Goal: Task Accomplishment & Management: Use online tool/utility

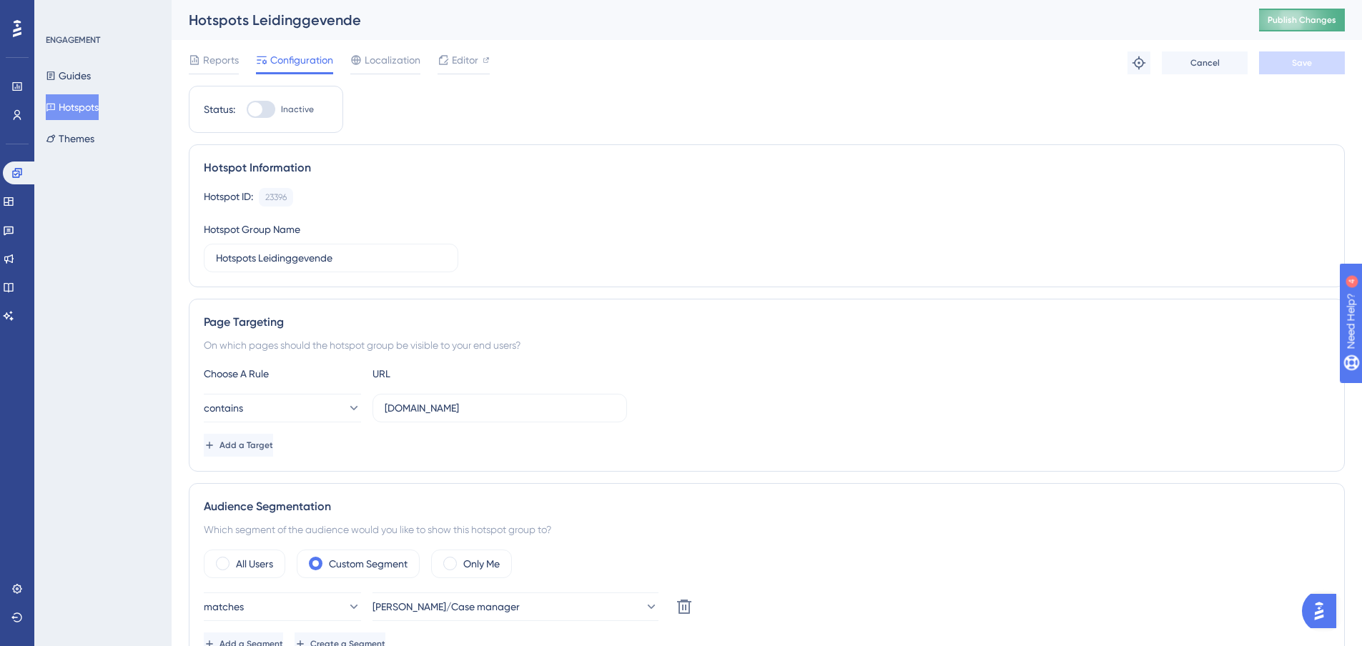
click at [1308, 16] on span "Publish Changes" at bounding box center [1302, 19] width 69 height 11
click at [460, 63] on span "Editor" at bounding box center [465, 59] width 26 height 17
drag, startPoint x: 345, startPoint y: 255, endPoint x: 129, endPoint y: 237, distance: 216.6
click at [0, 0] on div "Performance Users Engagement Widgets Feedback Product Updates Knowledge Base AI…" at bounding box center [0, 0] width 0 height 0
type input "E-mailinstellingen (LG)"
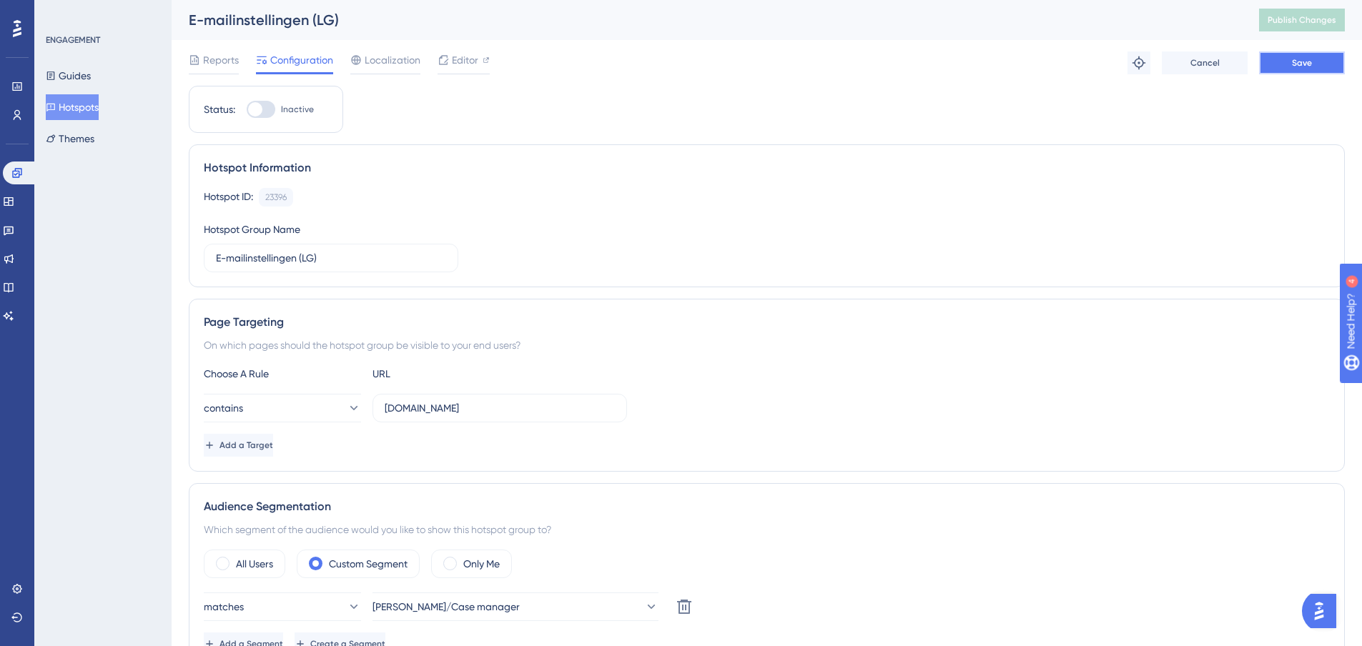
click at [1285, 62] on button "Save" at bounding box center [1302, 62] width 86 height 23
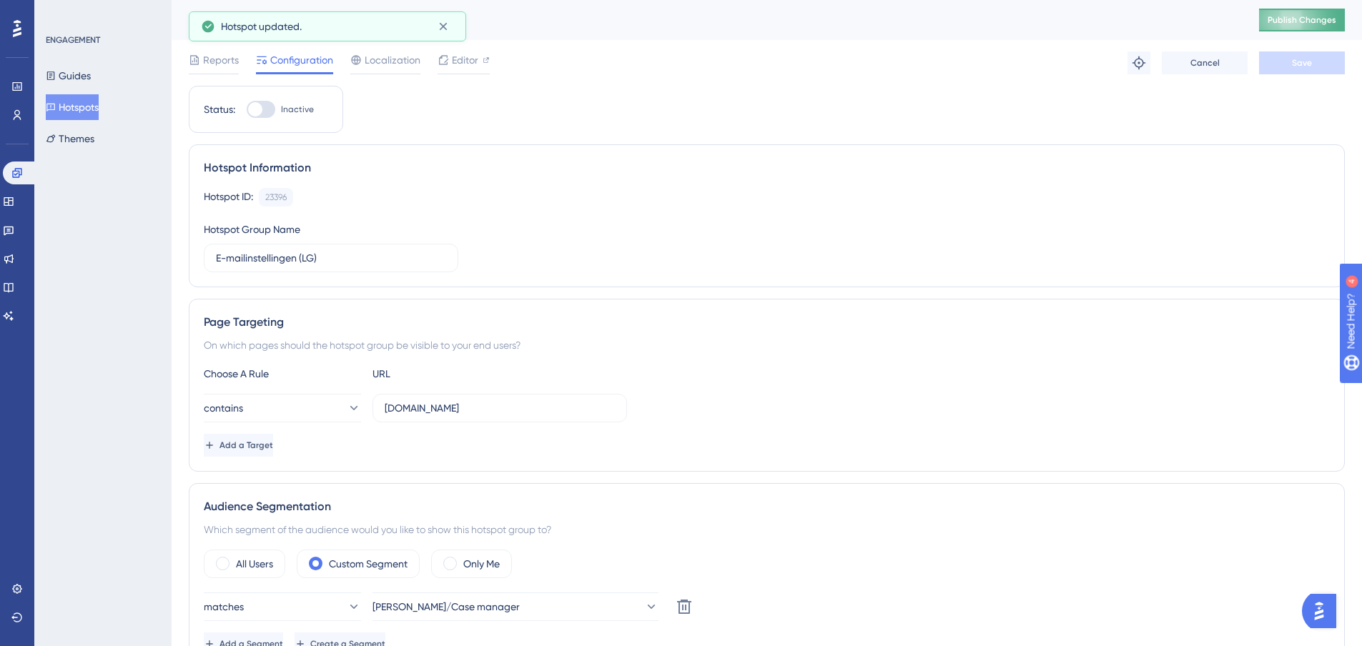
click at [1333, 25] on span "Publish Changes" at bounding box center [1302, 19] width 69 height 11
click at [99, 108] on button "Hotspots" at bounding box center [72, 107] width 53 height 26
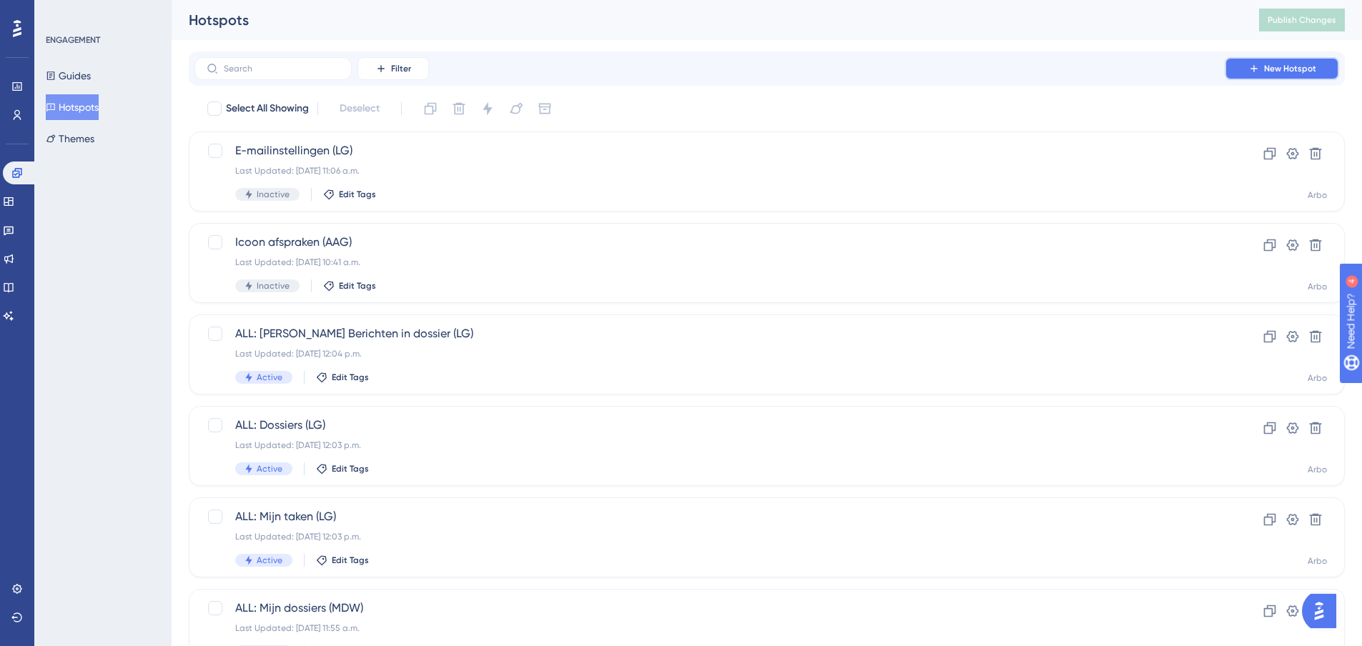
click at [1271, 68] on span "New Hotspot" at bounding box center [1290, 68] width 52 height 11
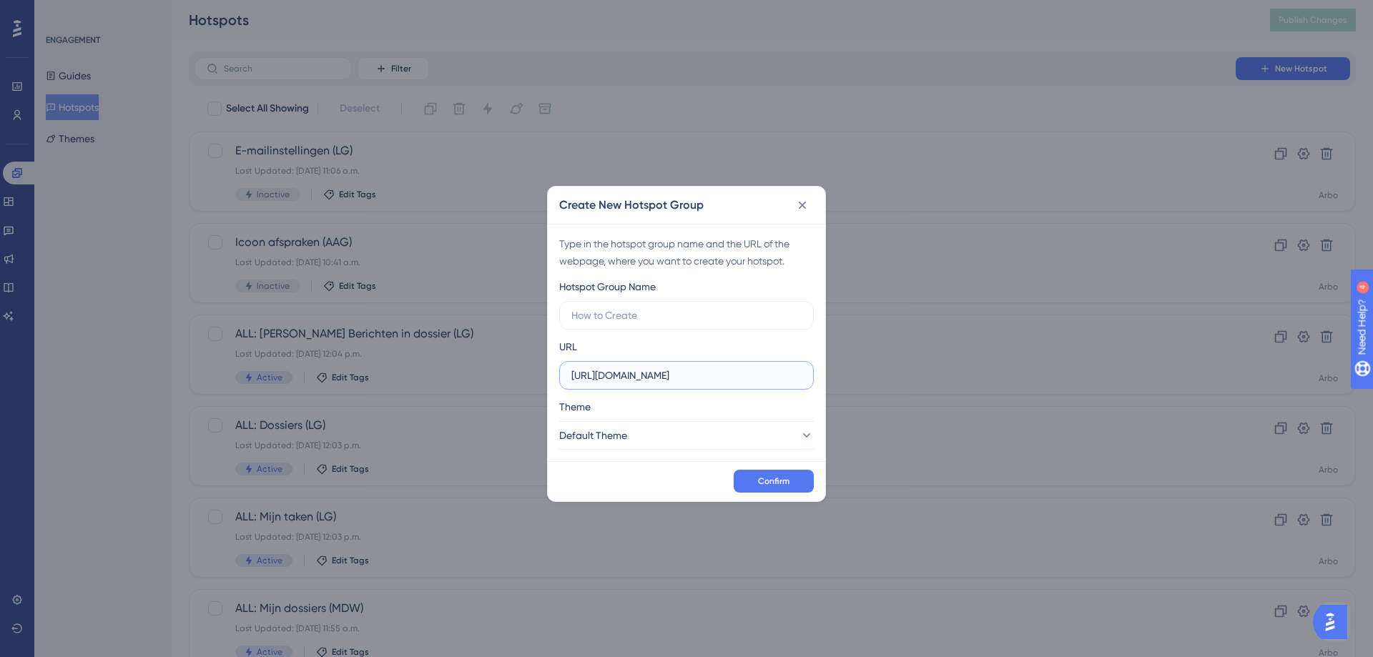
drag, startPoint x: 791, startPoint y: 380, endPoint x: 499, endPoint y: 394, distance: 292.1
click at [499, 394] on div "Create New Hotspot Group Type in the hotspot group name and the URL of the webp…" at bounding box center [686, 328] width 1373 height 657
type input "dearbodienst.newdays.nl"
click at [628, 442] on span "Default Theme" at bounding box center [594, 435] width 68 height 17
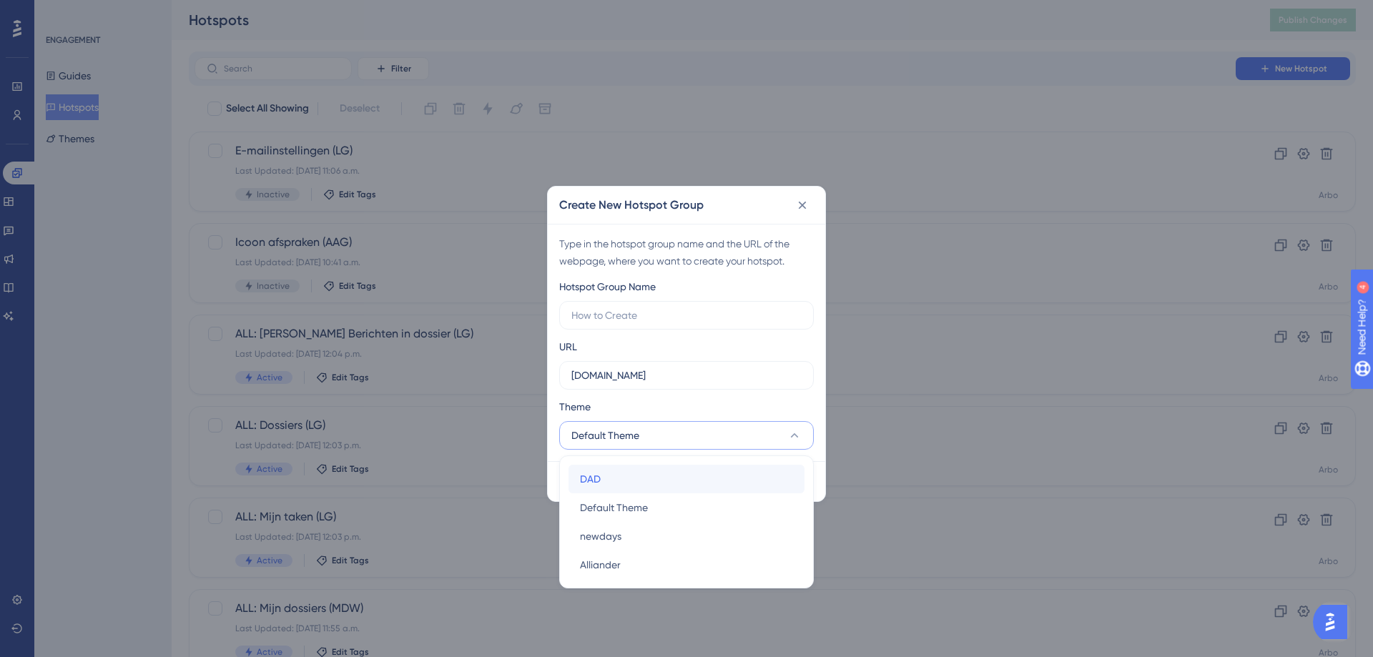
click at [596, 475] on span "DAD" at bounding box center [590, 478] width 21 height 17
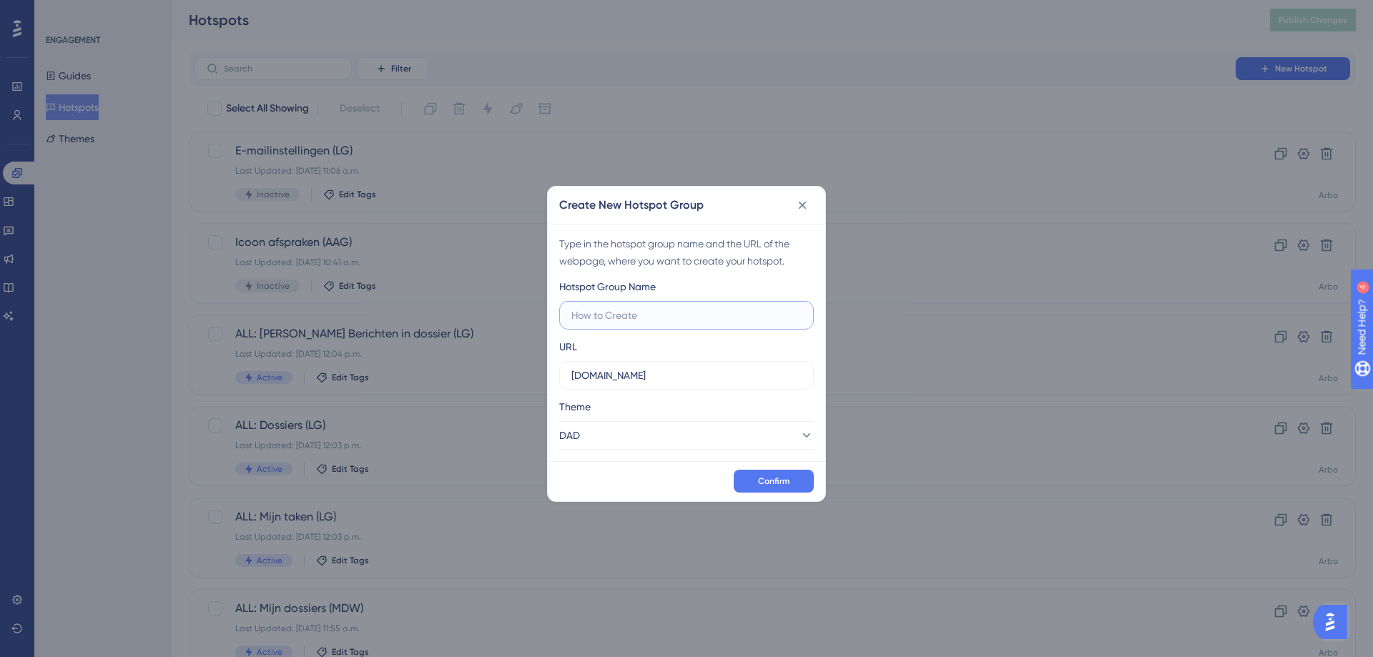
click at [615, 320] on input "text" at bounding box center [686, 315] width 230 height 16
type input "Rowactions"
click at [776, 479] on span "Confirm" at bounding box center [773, 480] width 31 height 11
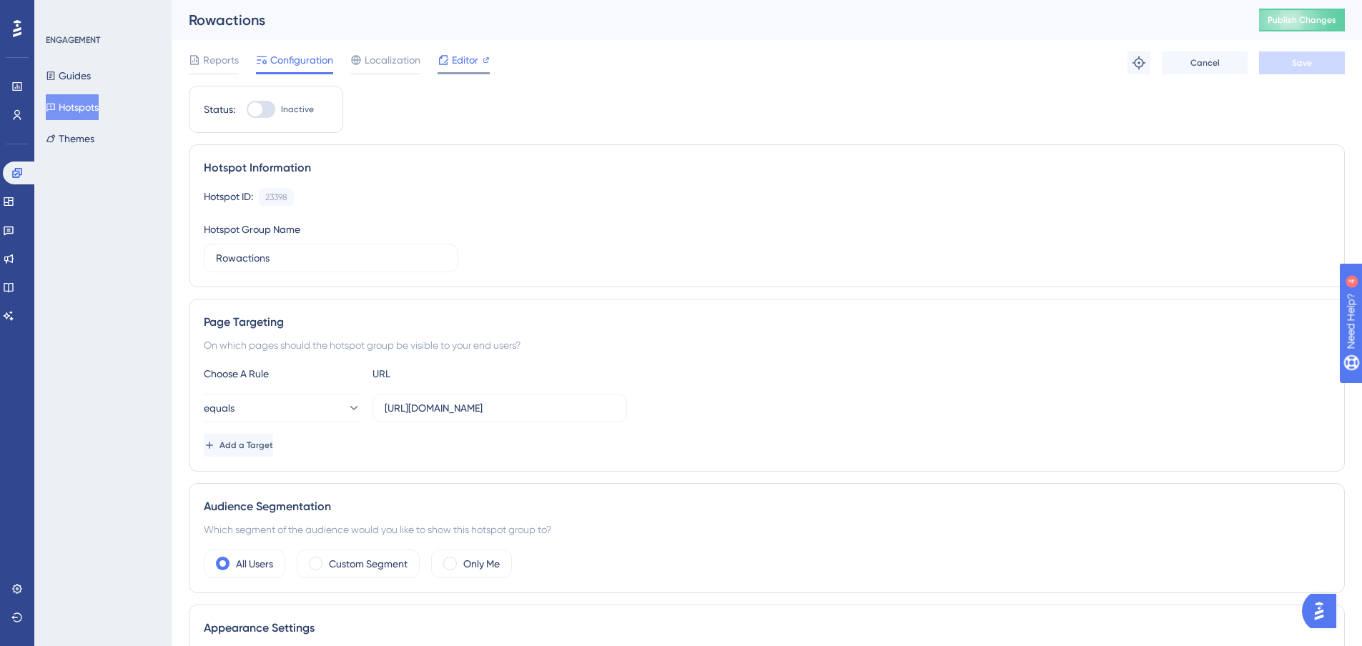
click at [465, 62] on span "Editor" at bounding box center [465, 59] width 26 height 17
click at [304, 266] on label "Rowactions" at bounding box center [331, 258] width 255 height 29
click at [304, 266] on input "Rowactions" at bounding box center [331, 258] width 230 height 16
click at [310, 265] on input "Rowactions:" at bounding box center [331, 258] width 230 height 16
type input "Rowactions: Dossier toevoegen (LG)"
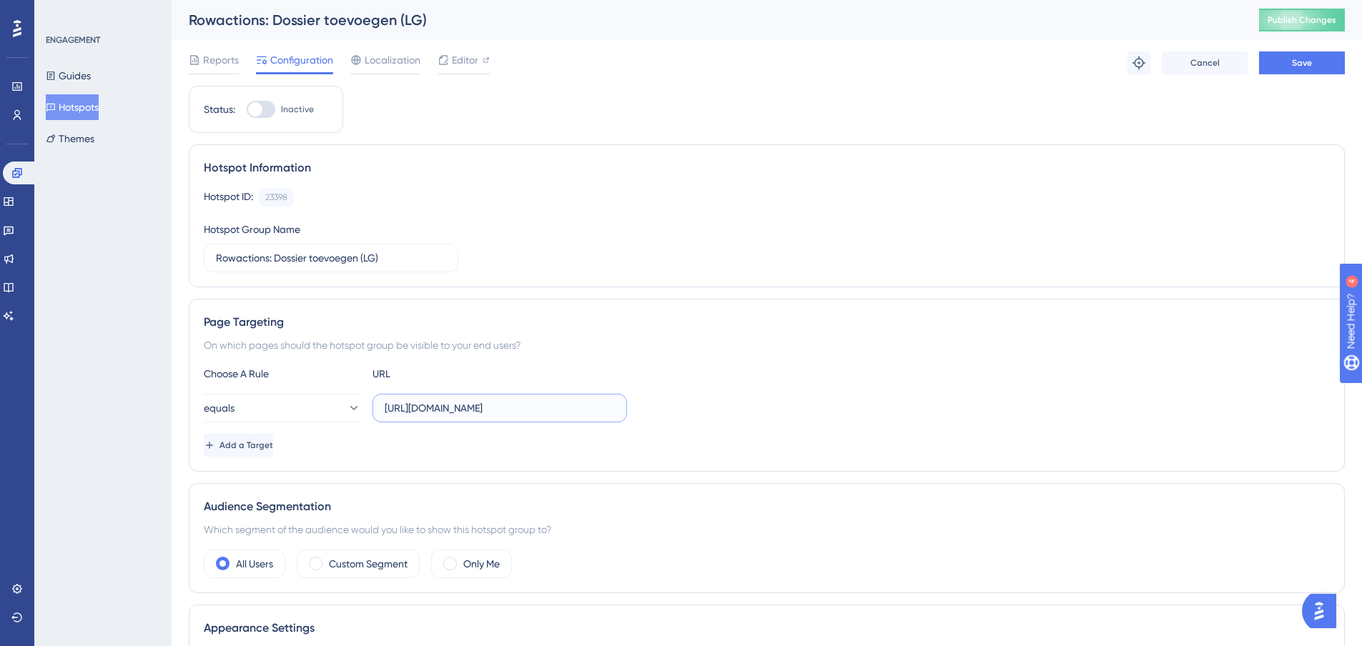
click at [579, 408] on input "https://demo.dearbodienst.newdays.nl/employments/active" at bounding box center [500, 408] width 230 height 16
type input "dearbodienst.newdays.nl"
click at [322, 399] on button "equals" at bounding box center [282, 408] width 157 height 29
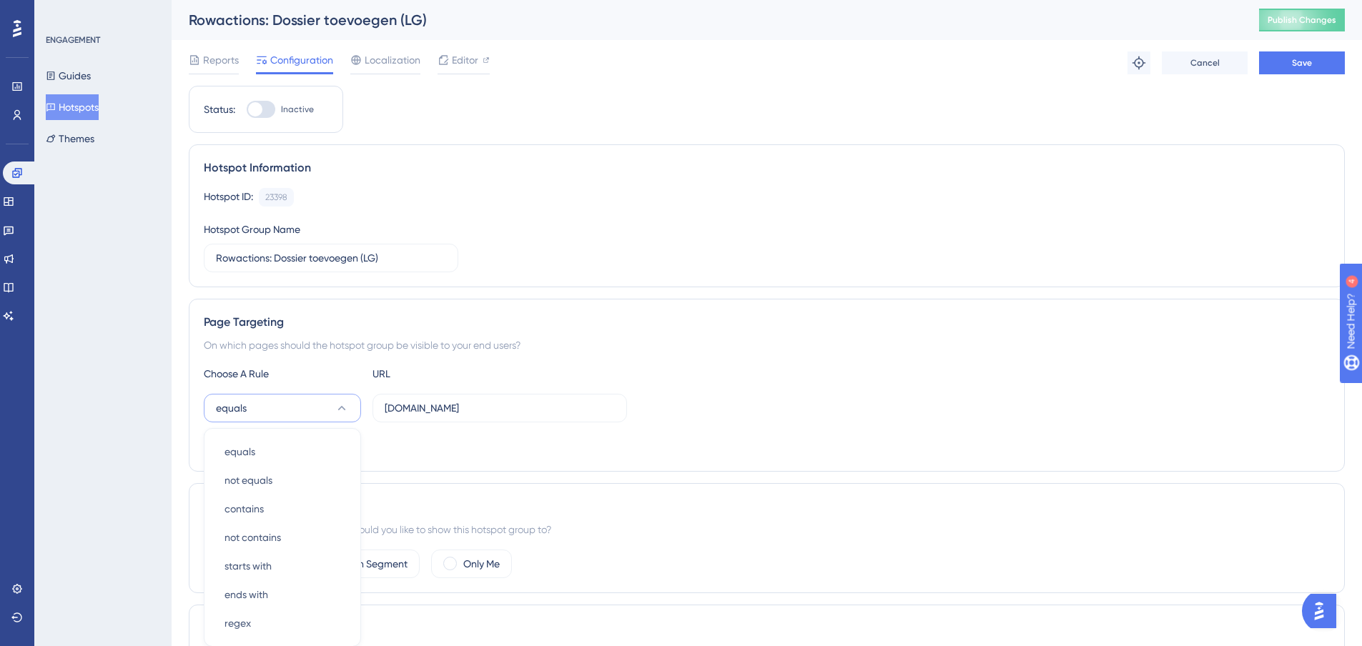
scroll to position [214, 0]
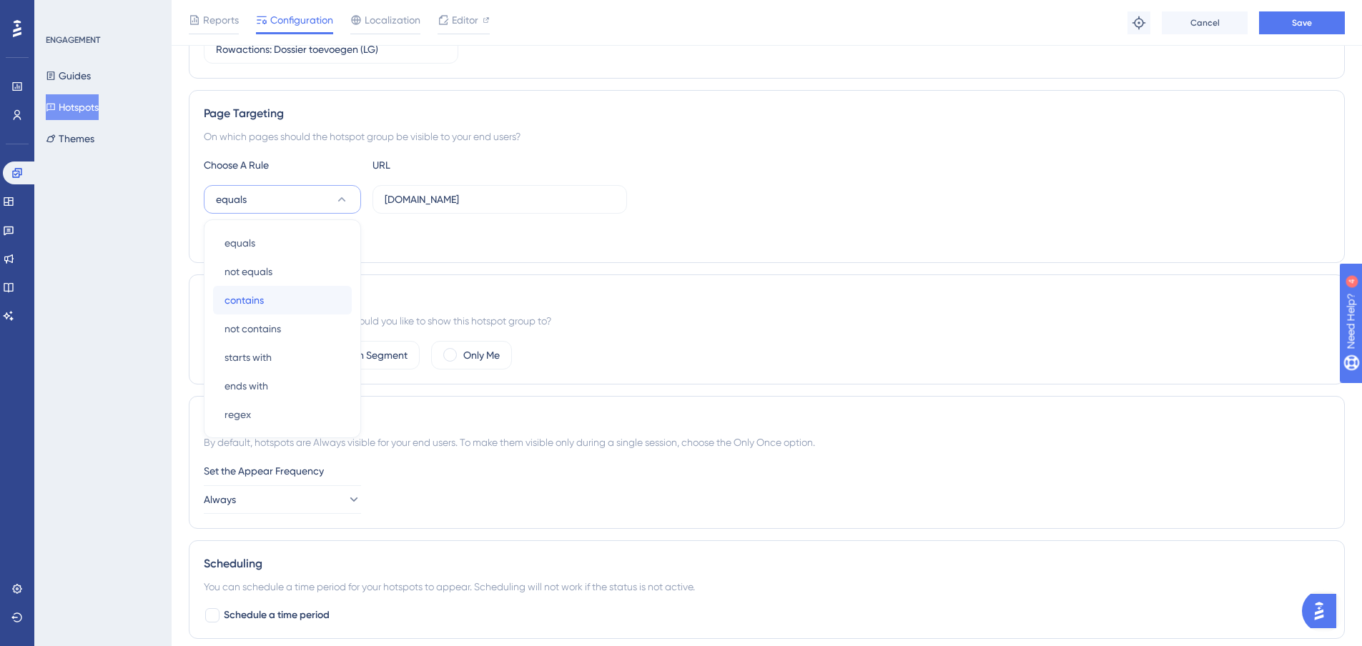
click at [267, 297] on div "contains contains" at bounding box center [283, 300] width 116 height 29
click at [352, 356] on label "Custom Segment" at bounding box center [368, 355] width 79 height 17
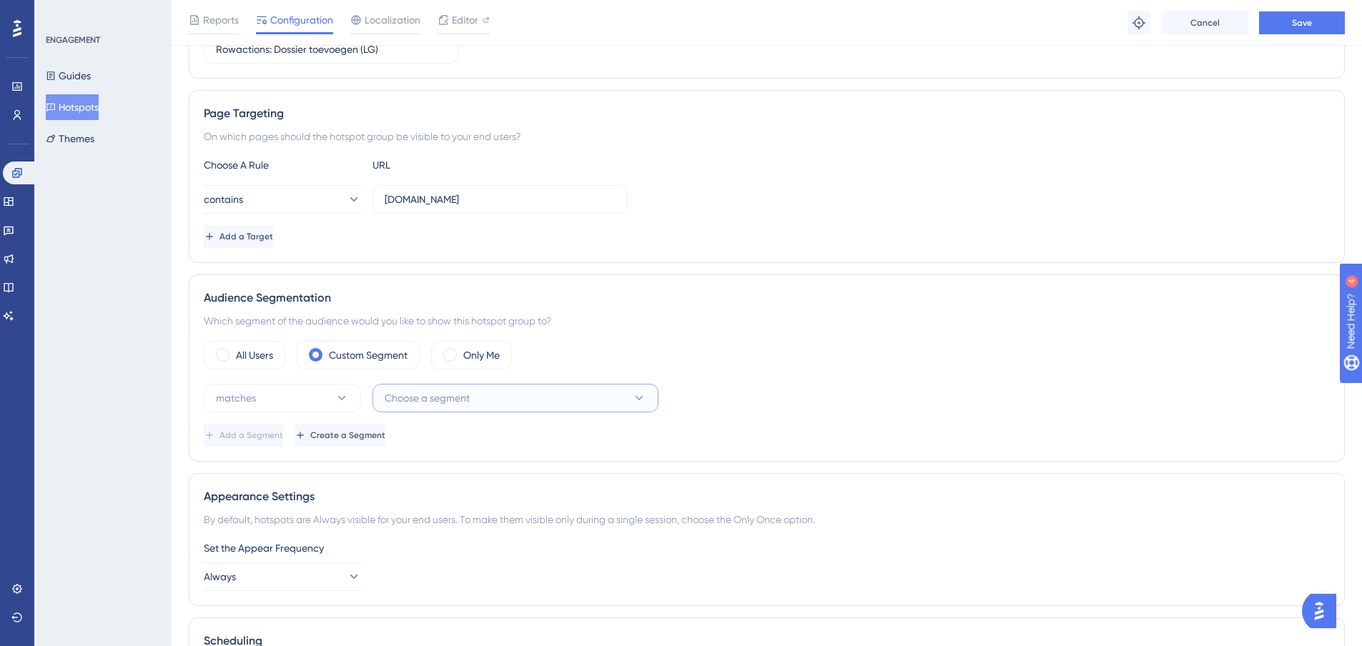
click at [482, 407] on button "Choose a segment" at bounding box center [516, 398] width 286 height 29
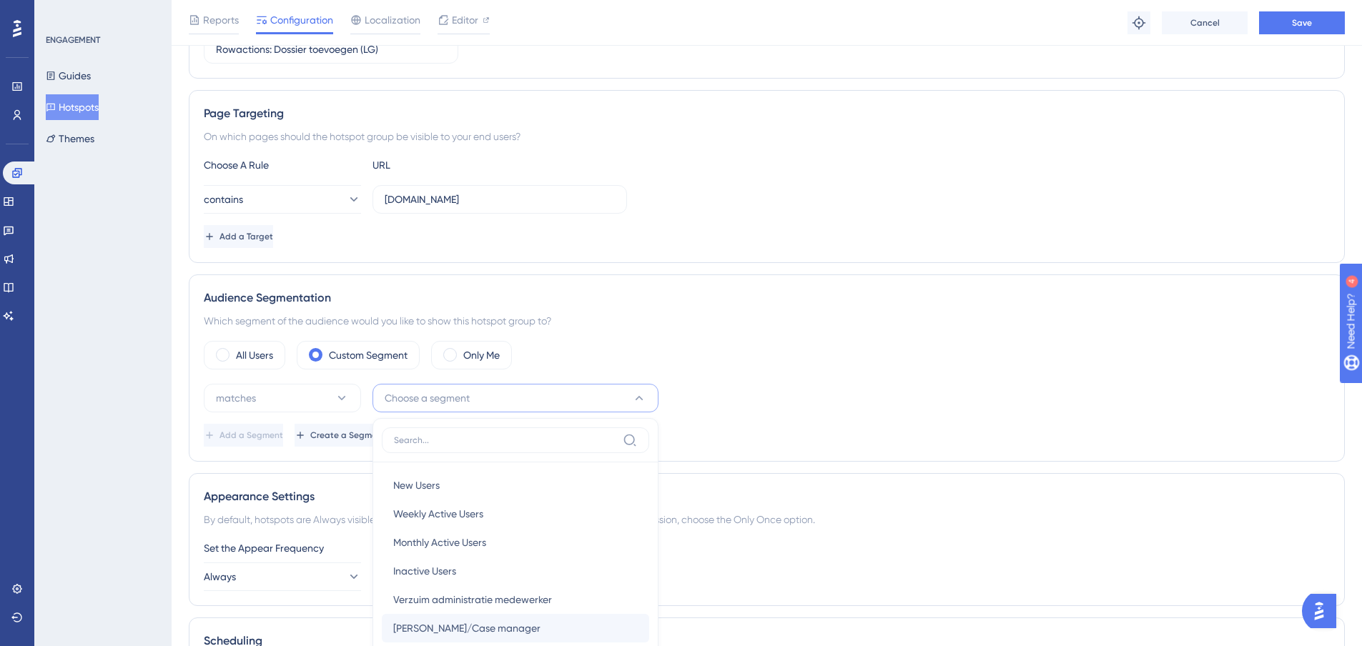
scroll to position [443, 0]
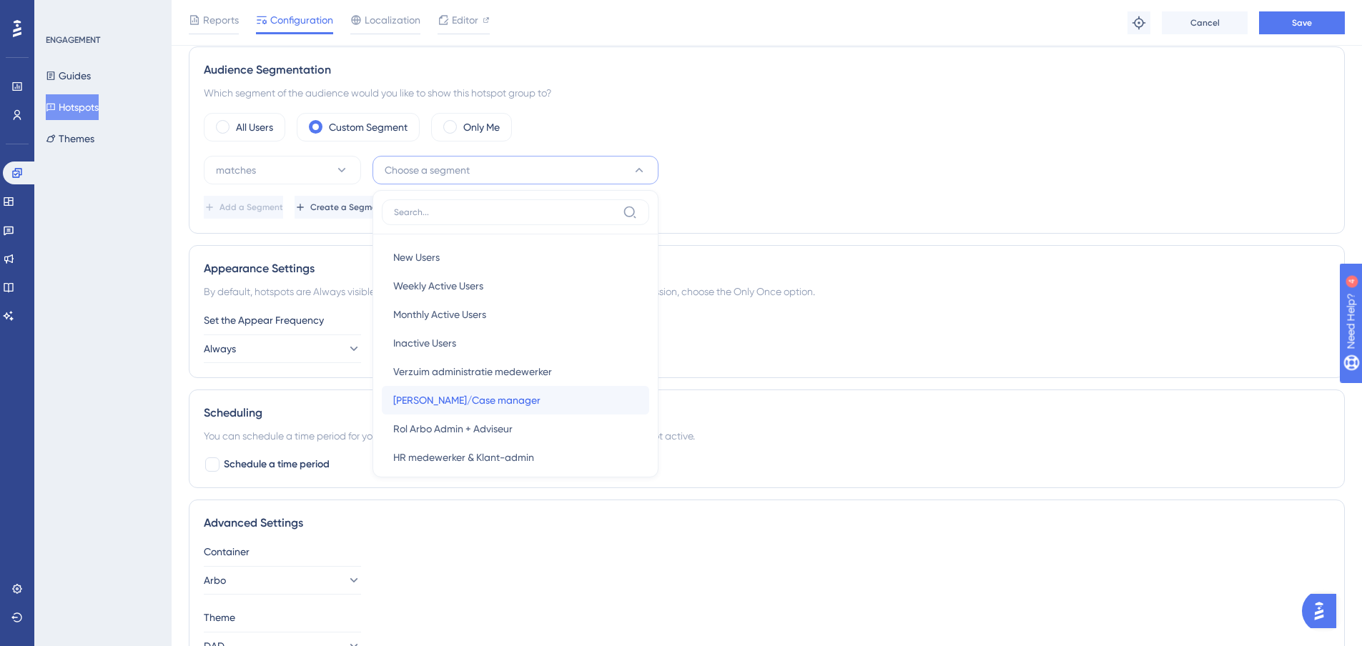
click at [458, 400] on span "Rol Leidinggevende/Case manager" at bounding box center [466, 400] width 147 height 17
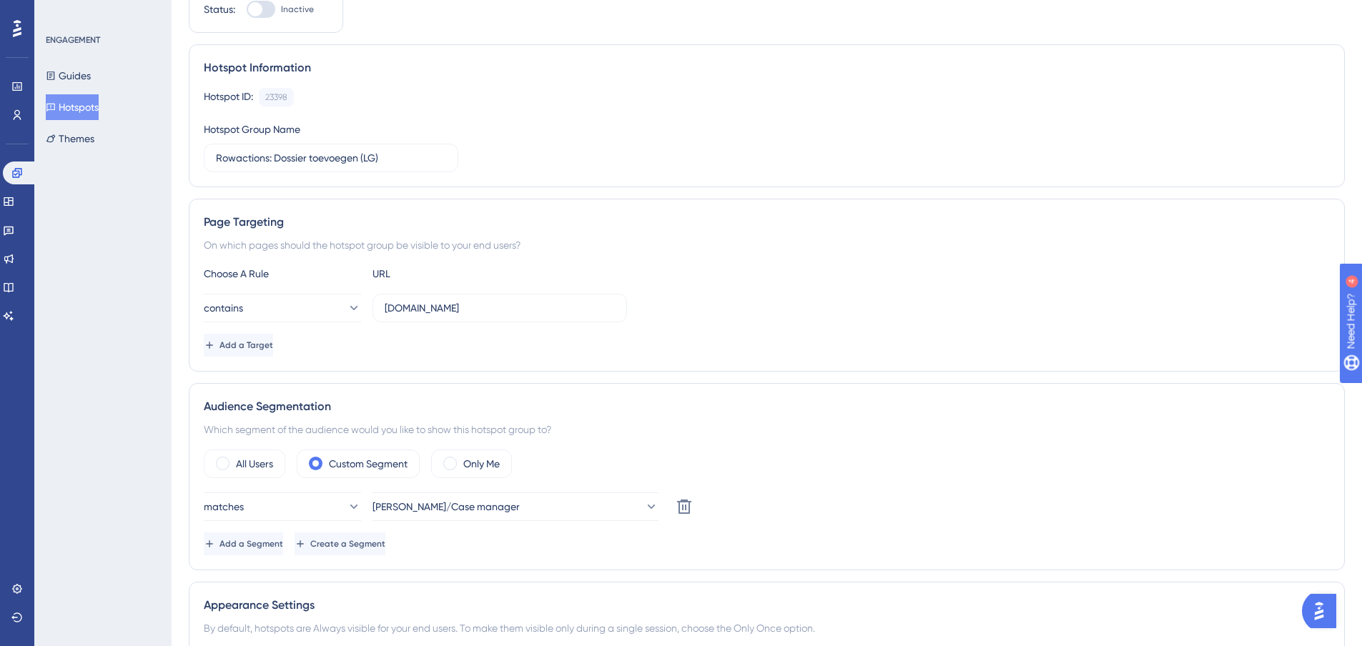
scroll to position [0, 0]
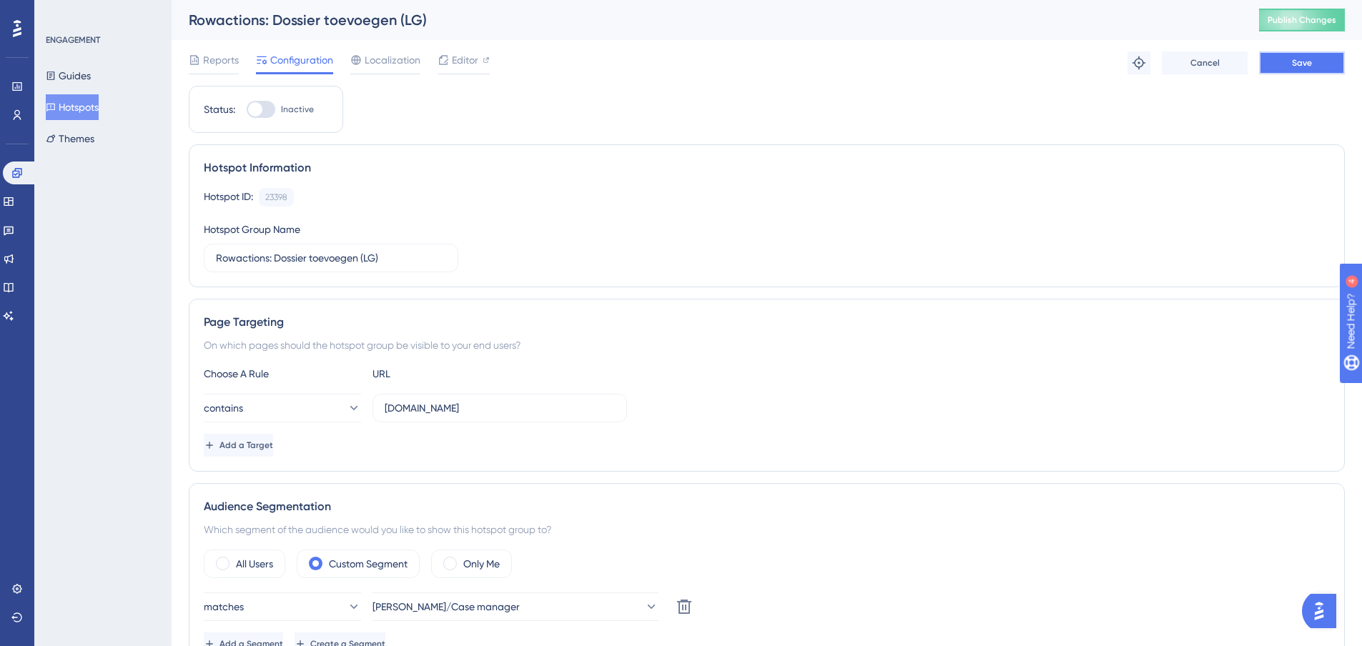
click at [1285, 64] on button "Save" at bounding box center [1302, 62] width 86 height 23
click at [98, 108] on button "Hotspots" at bounding box center [72, 107] width 53 height 26
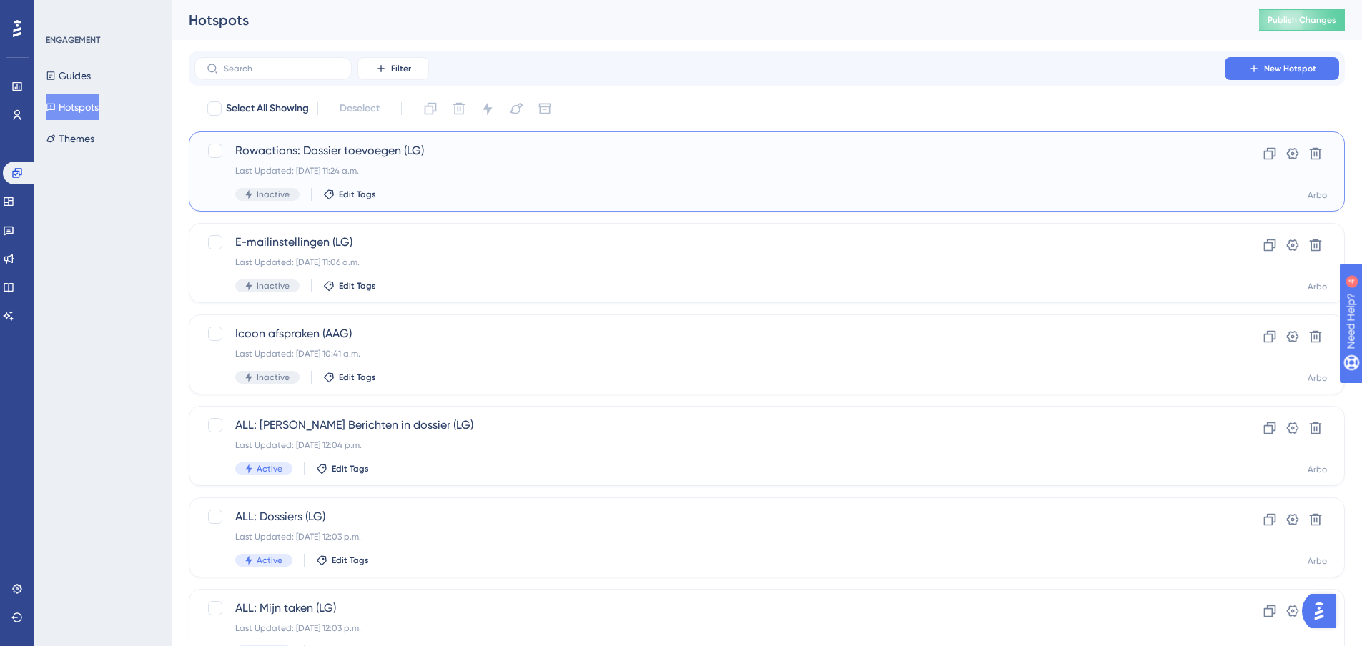
click at [365, 149] on span "Rowactions: Dossier toevoegen (LG)" at bounding box center [709, 150] width 949 height 17
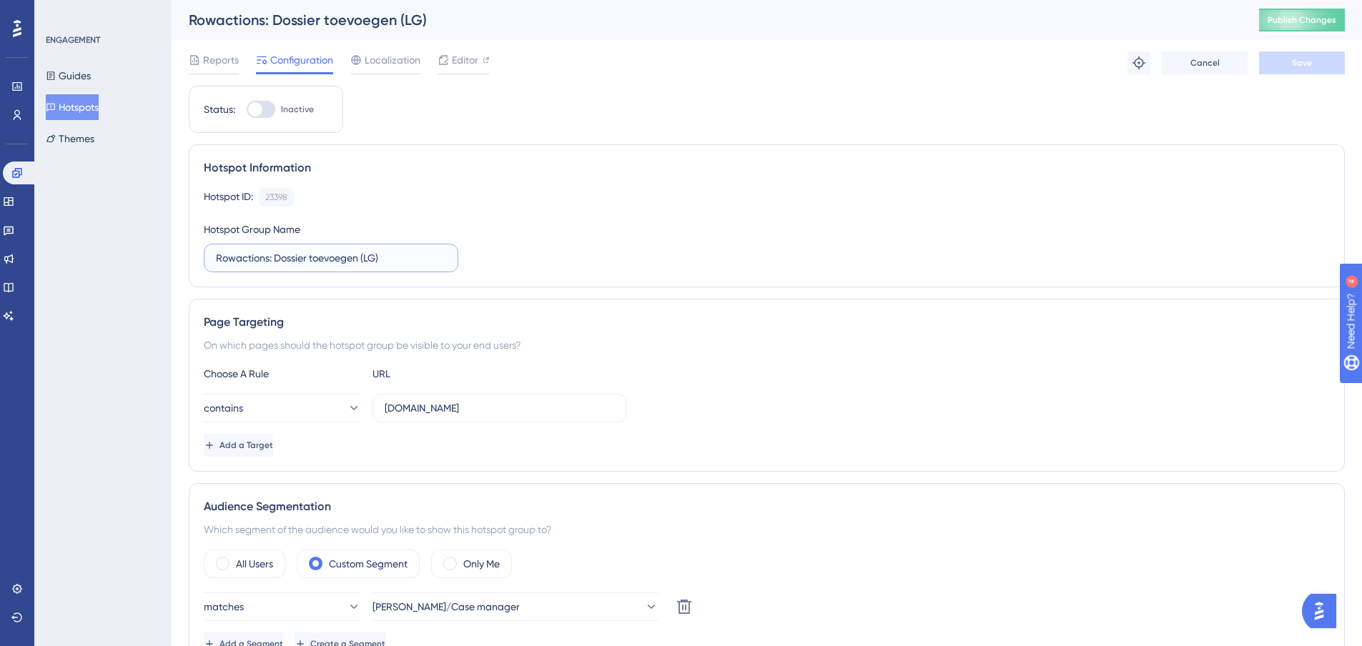
drag, startPoint x: 385, startPoint y: 258, endPoint x: 269, endPoint y: 260, distance: 115.8
click at [269, 260] on input "Rowactions: Dossier toevoegen (LG)" at bounding box center [331, 258] width 230 height 16
type input "Rowactions (LG)"
click at [1275, 66] on button "Save" at bounding box center [1302, 62] width 86 height 23
click at [1300, 26] on button "Publish Changes" at bounding box center [1302, 20] width 86 height 23
